Goal: Check status: Check status

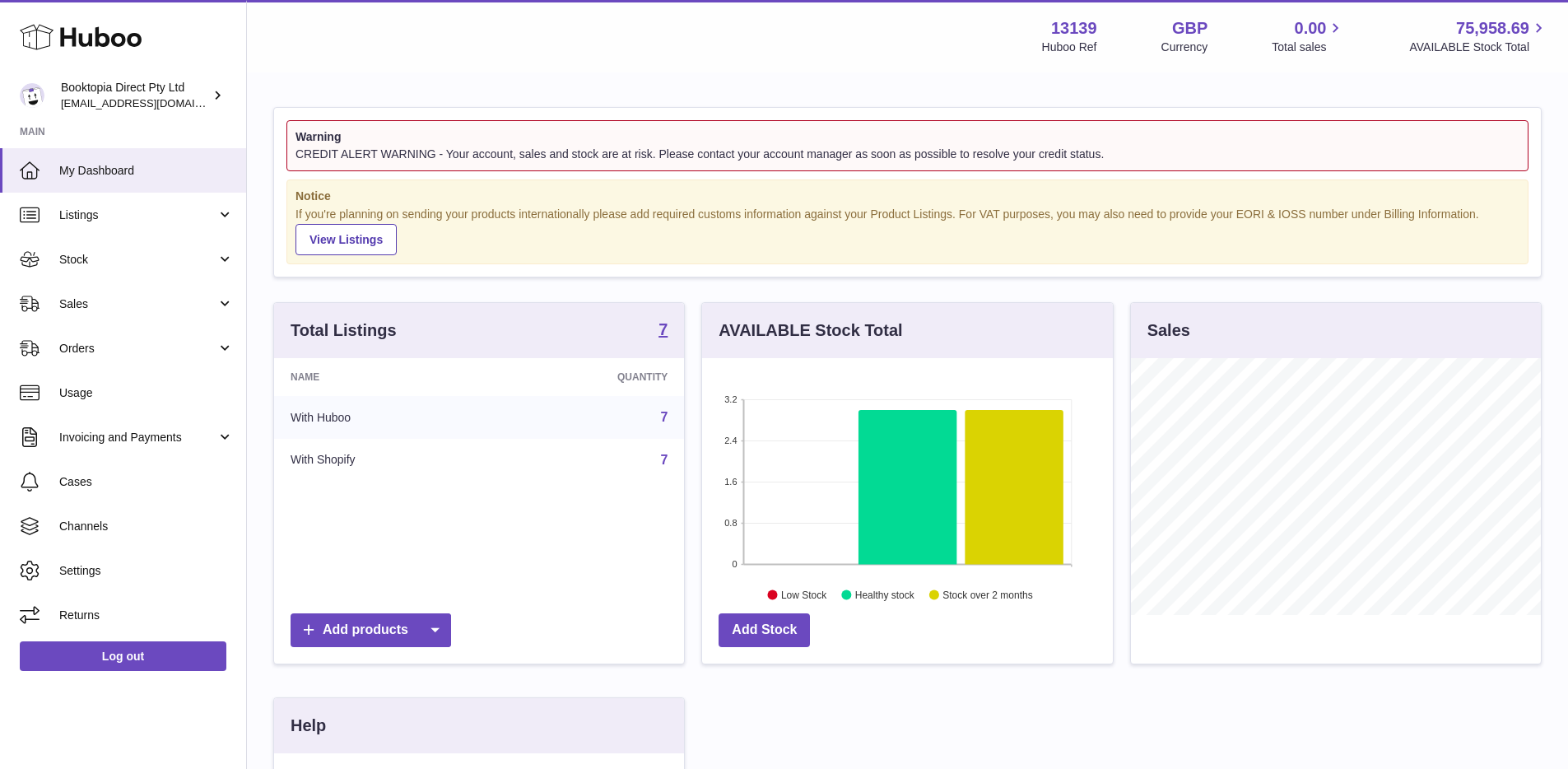
scroll to position [257, 415]
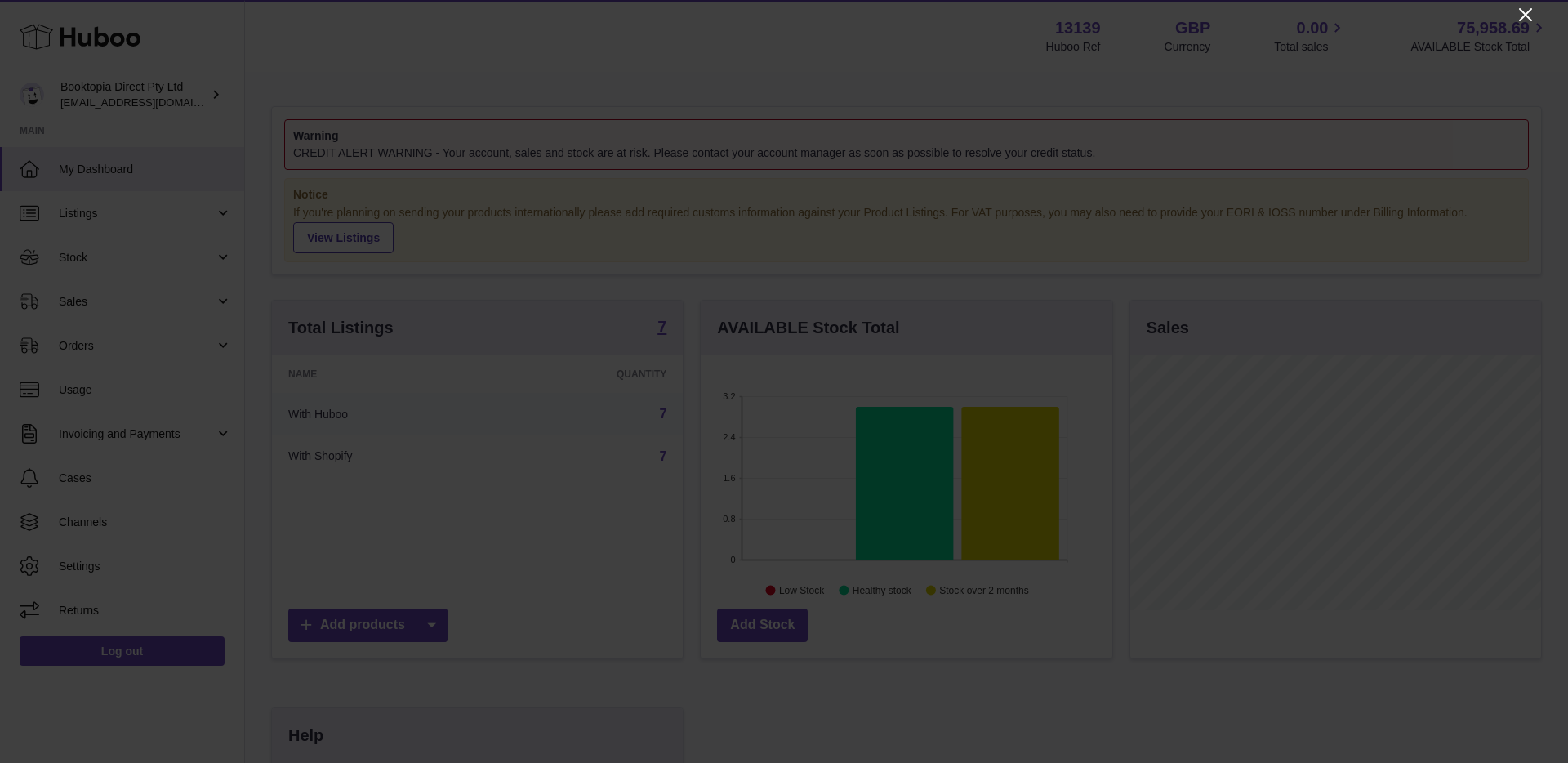
click at [1528, 16] on icon "Close" at bounding box center [1526, 15] width 20 height 20
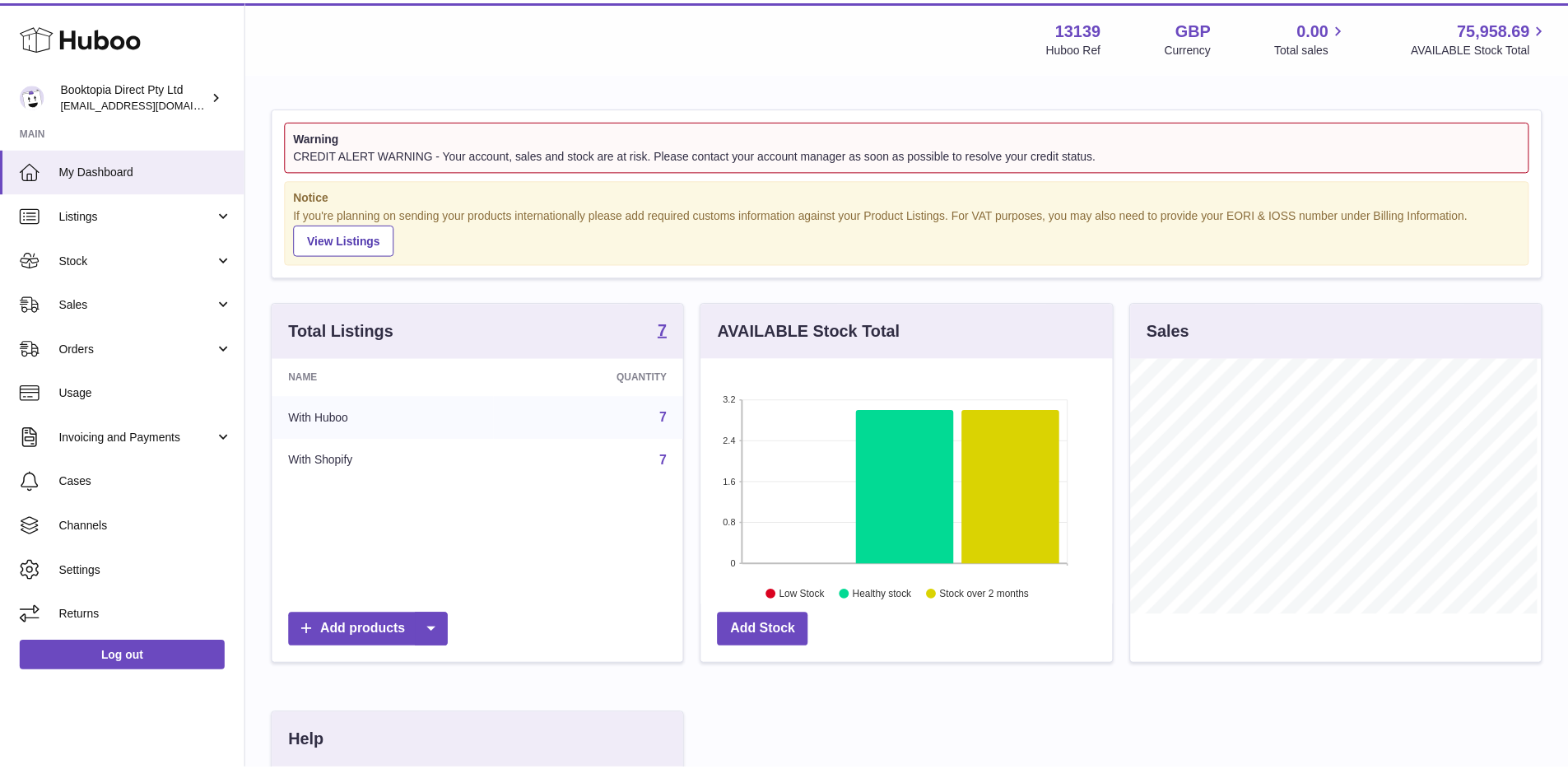
scroll to position [823010, 822938]
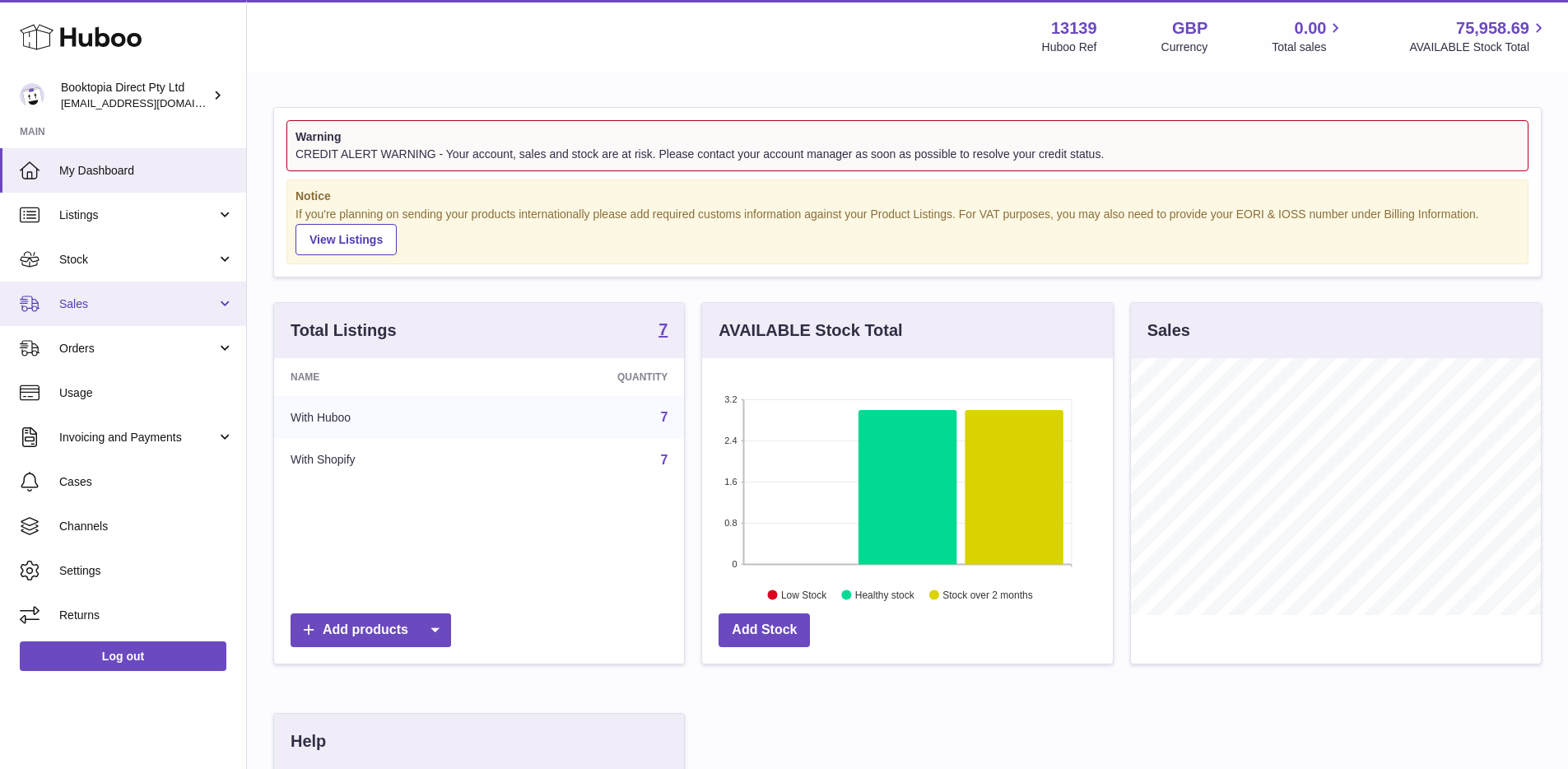
click at [131, 299] on span "Sales" at bounding box center [138, 304] width 157 height 16
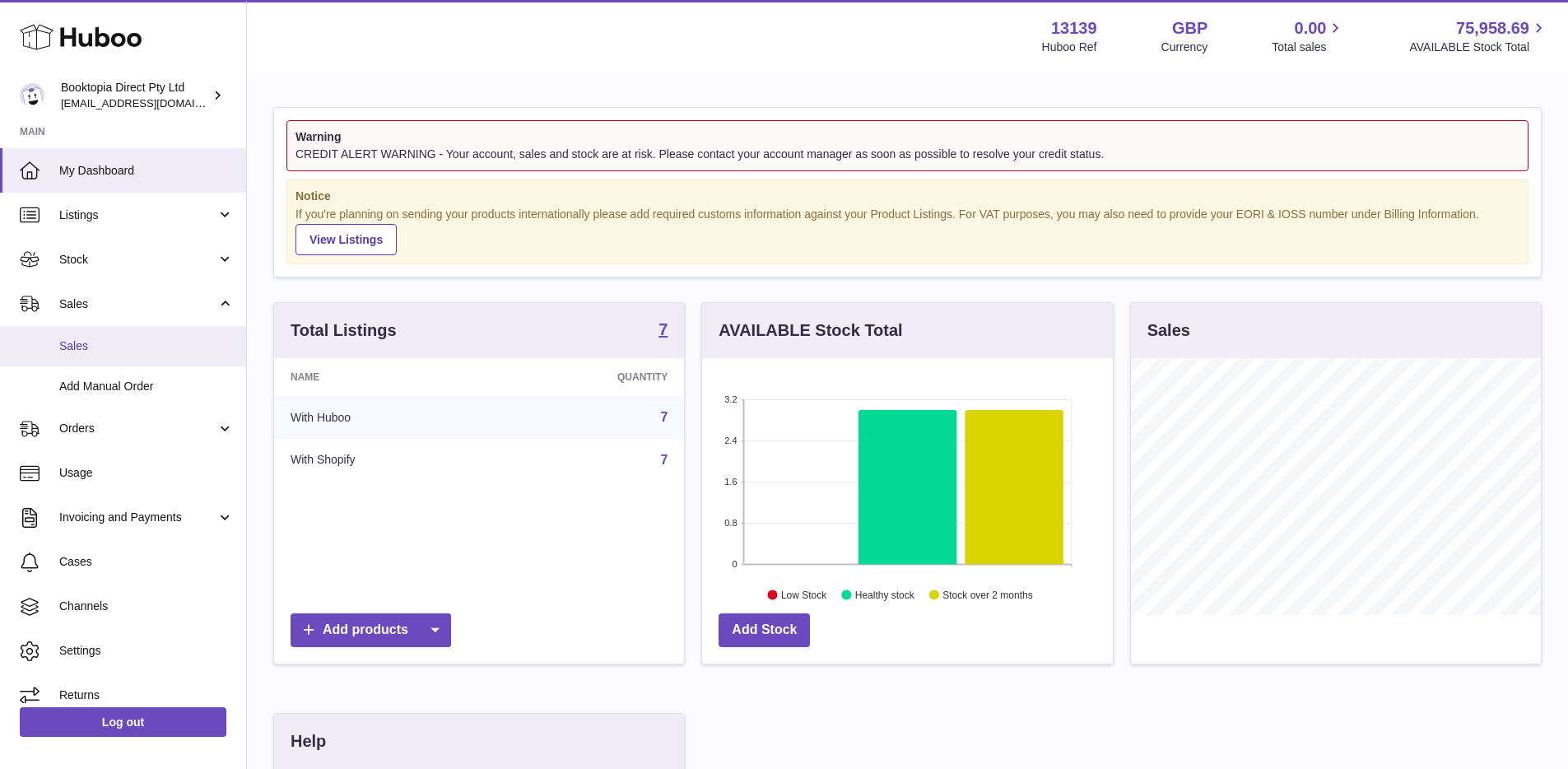
click at [117, 363] on link "Sales" at bounding box center [122, 346] width 246 height 41
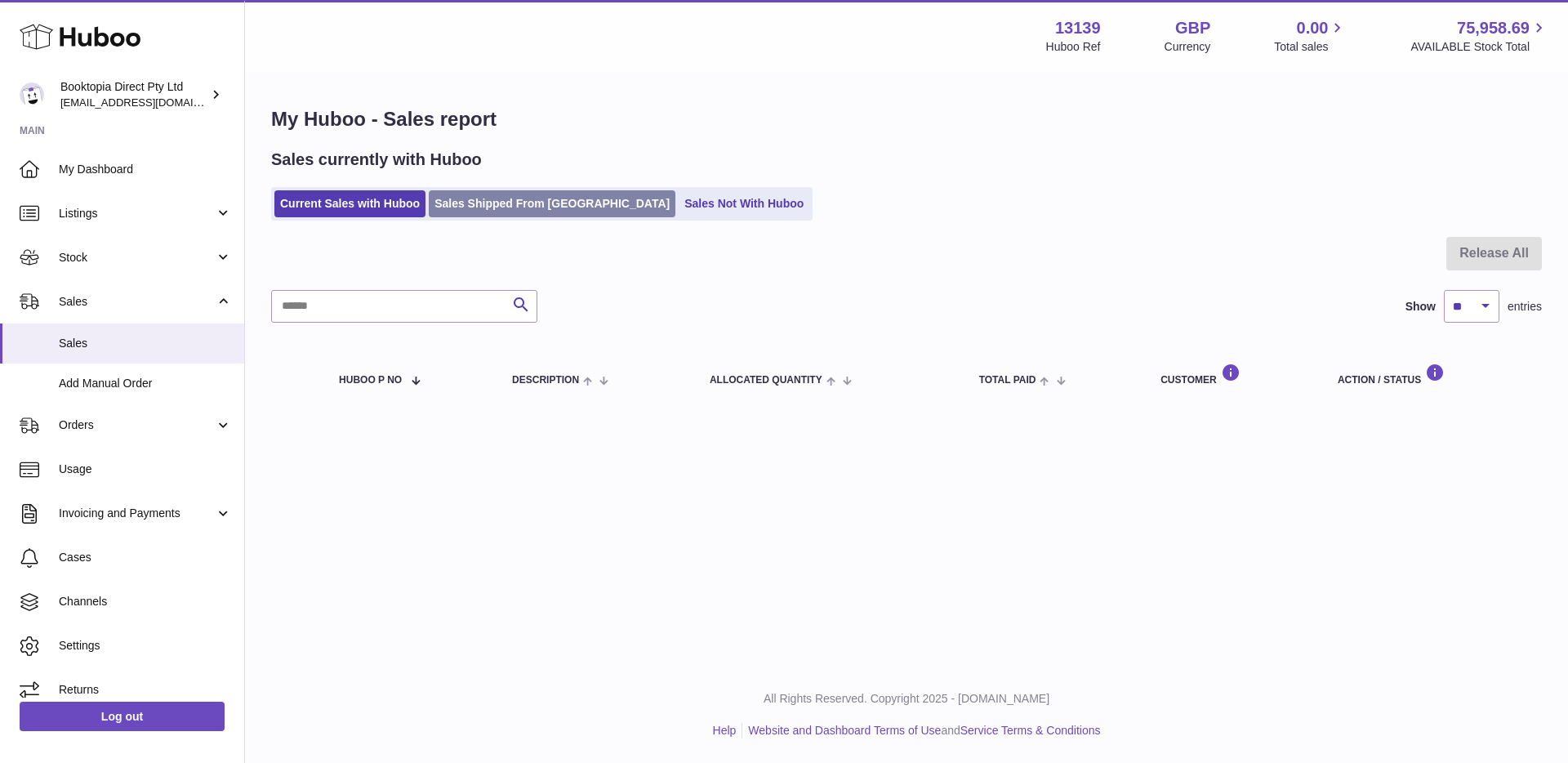
click at [451, 202] on link "Sales Shipped From Huboo" at bounding box center [552, 203] width 247 height 27
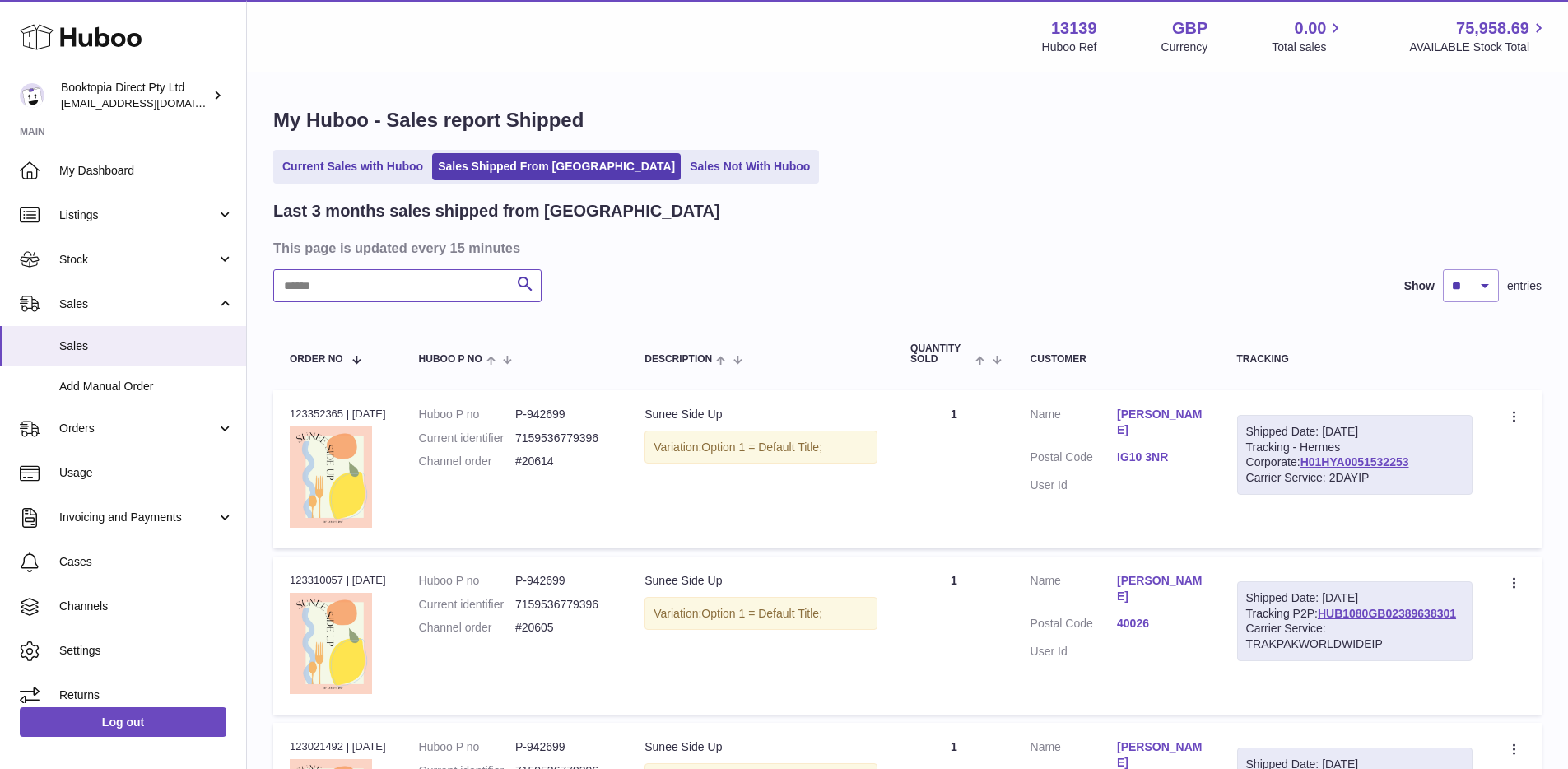
click at [432, 286] on input "text" at bounding box center [408, 286] width 269 height 33
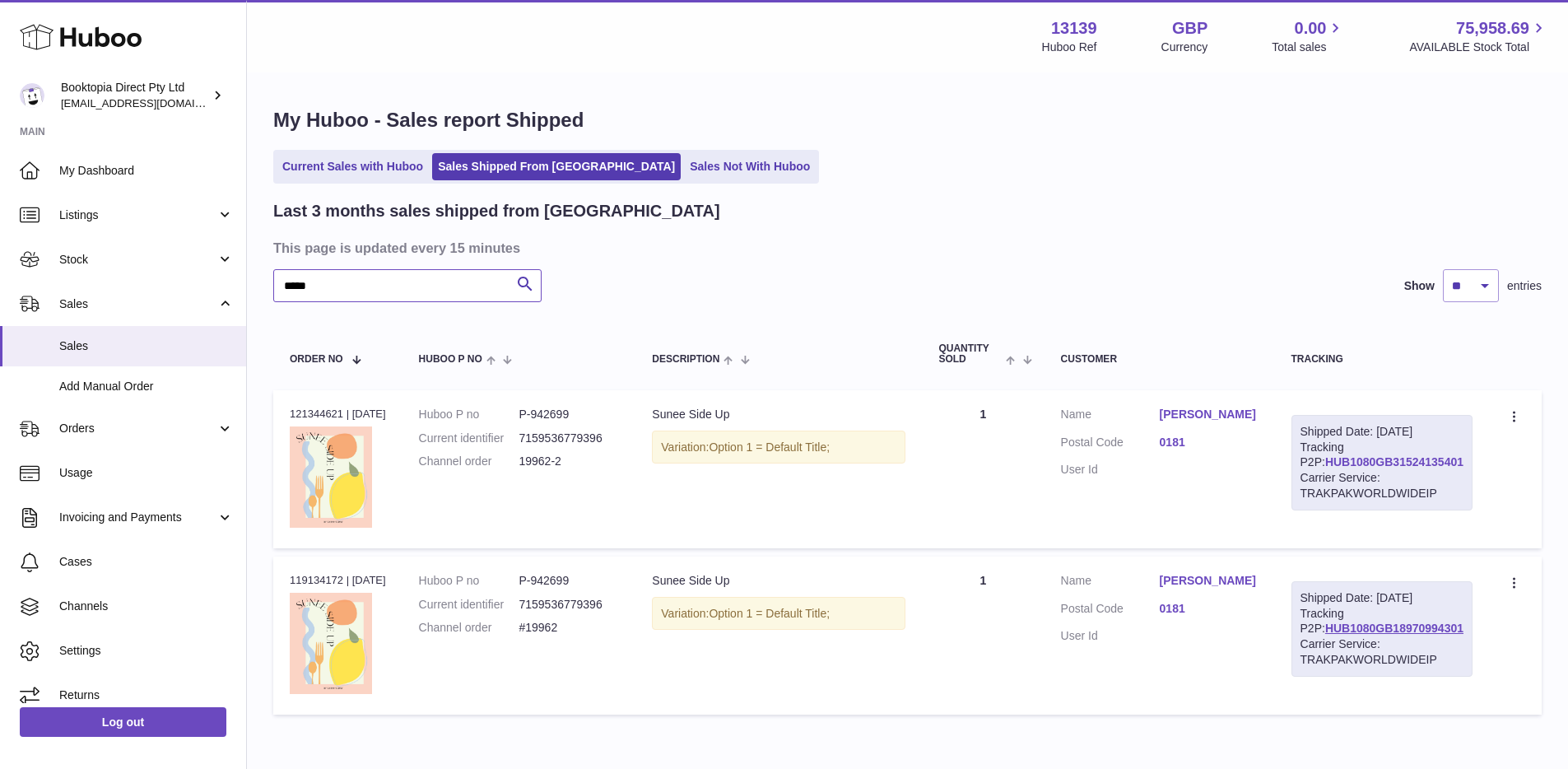
type input "*****"
click at [1343, 469] on link "HUB1080GB31524135401" at bounding box center [1394, 462] width 138 height 13
